Goal: Transaction & Acquisition: Purchase product/service

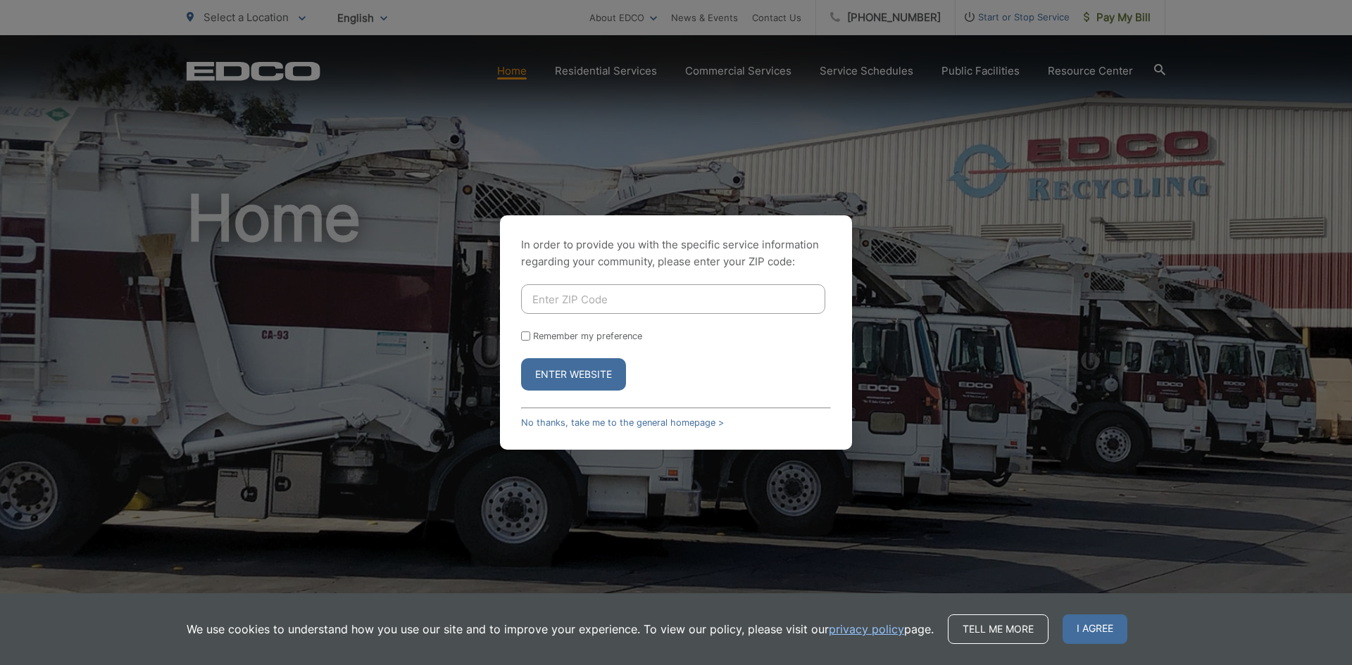
click at [601, 300] on input "Enter ZIP Code" at bounding box center [673, 300] width 304 height 30
type input "92021"
click at [564, 373] on button "Enter Website" at bounding box center [573, 374] width 105 height 32
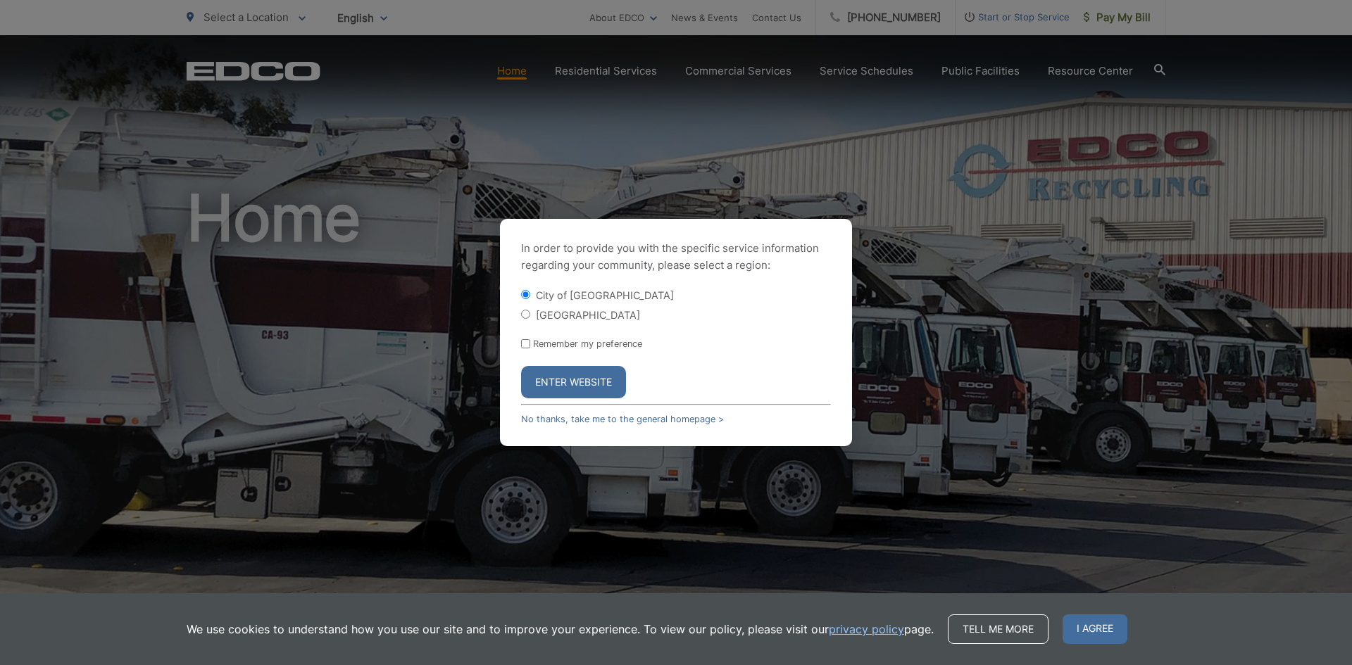
click at [550, 389] on button "Enter Website" at bounding box center [573, 382] width 105 height 32
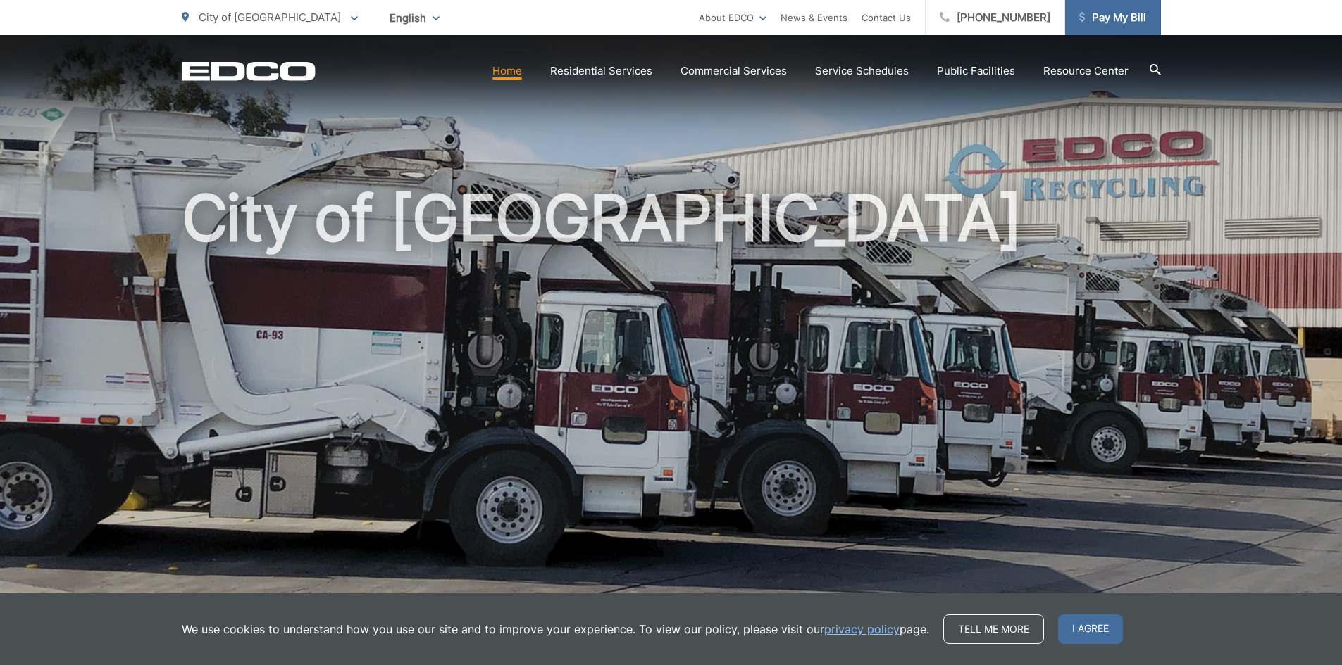
click at [1105, 26] on link "Pay My Bill" at bounding box center [1113, 17] width 96 height 35
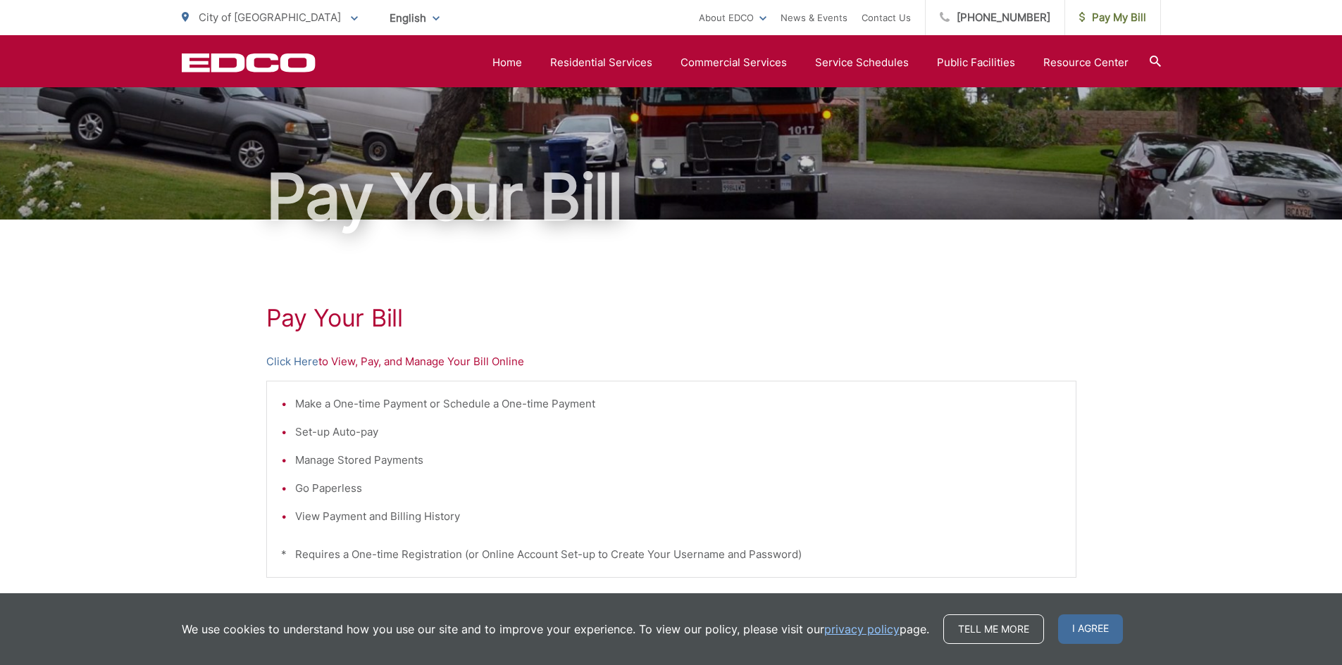
scroll to position [54, 0]
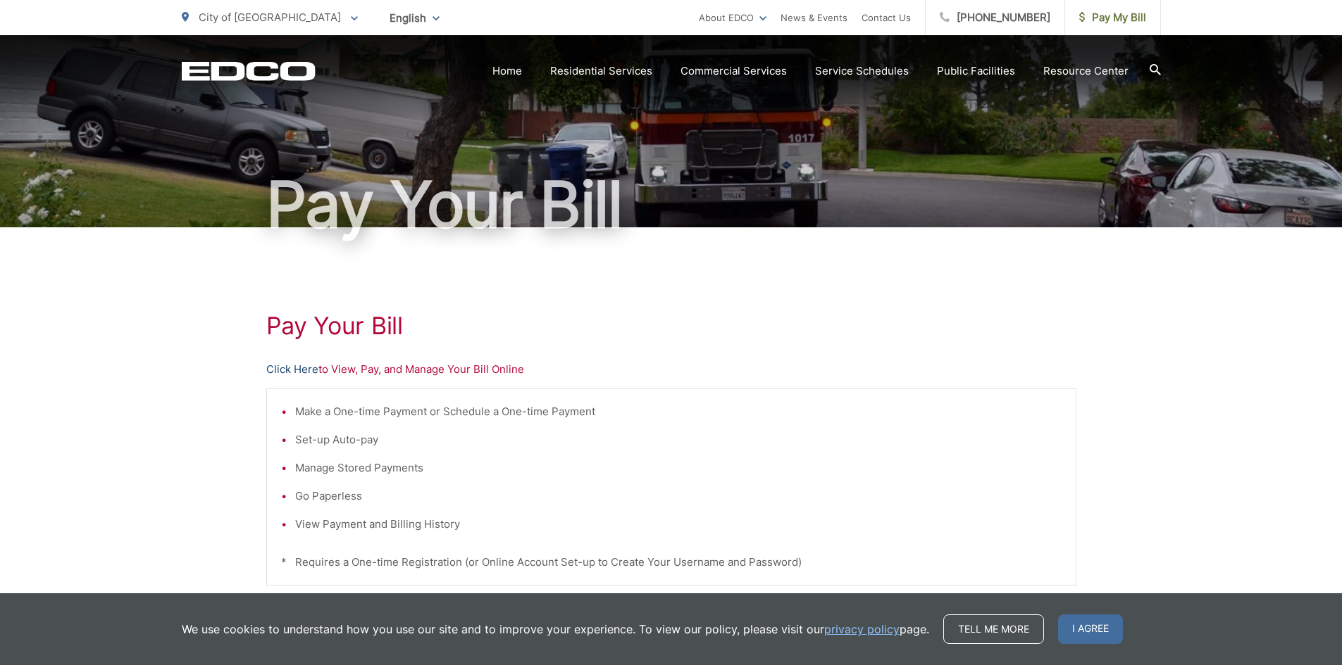
click at [294, 368] on link "Click Here" at bounding box center [292, 369] width 52 height 17
